Goal: Find specific page/section: Find specific page/section

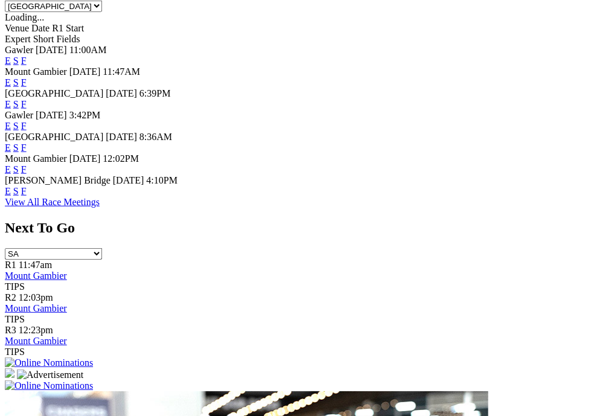
scroll to position [650, 0]
click at [27, 153] on link "F" at bounding box center [23, 148] width 5 height 10
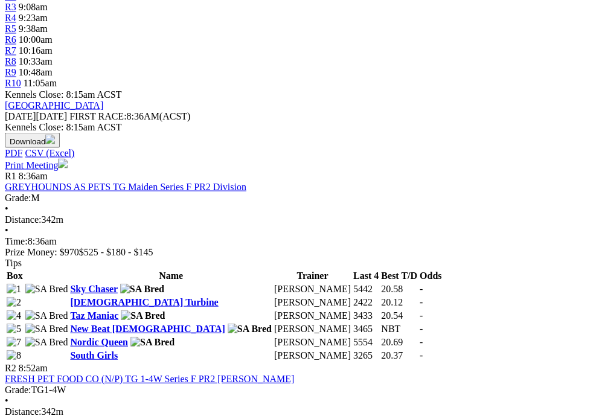
scroll to position [501, 0]
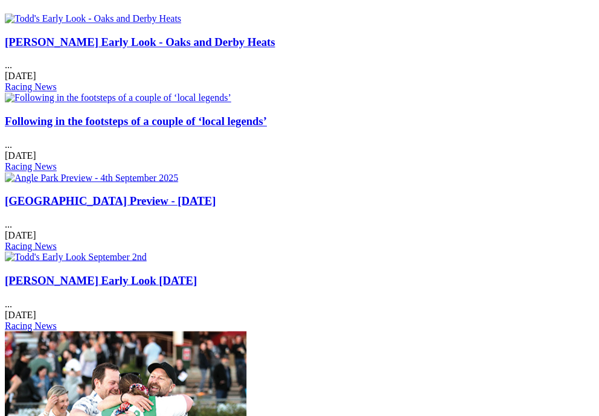
scroll to position [1623, 0]
